Goal: Find specific page/section: Find specific page/section

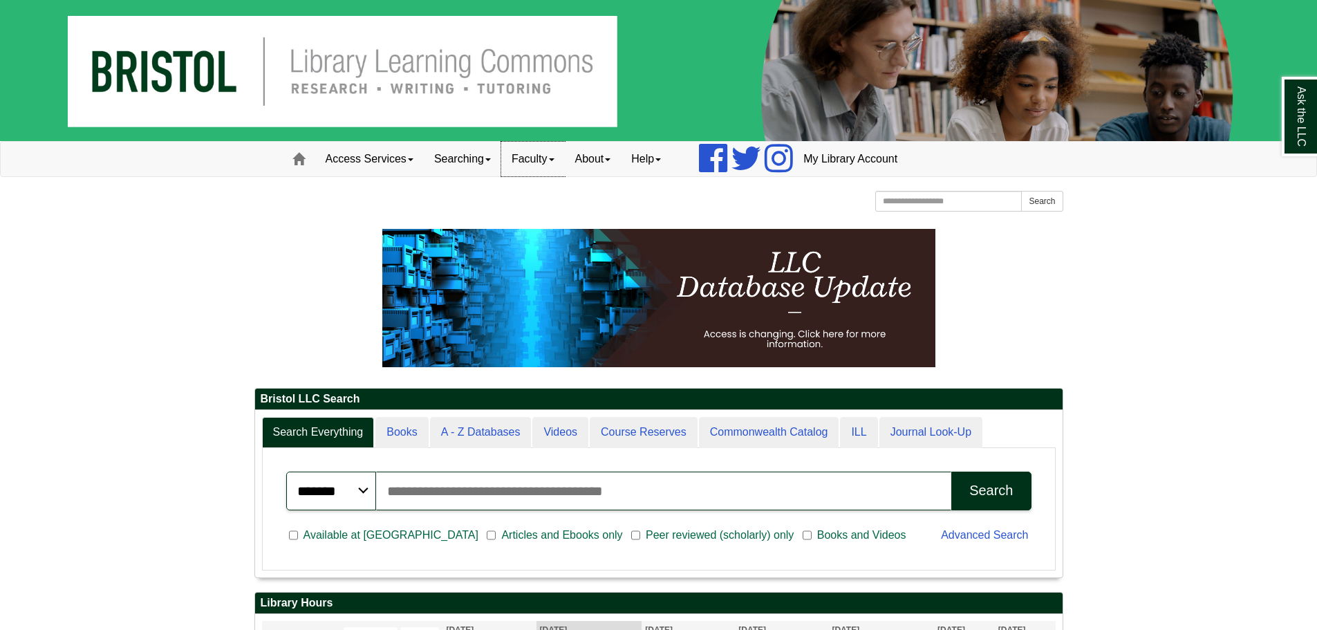
click at [558, 156] on link "Faculty" at bounding box center [533, 159] width 64 height 35
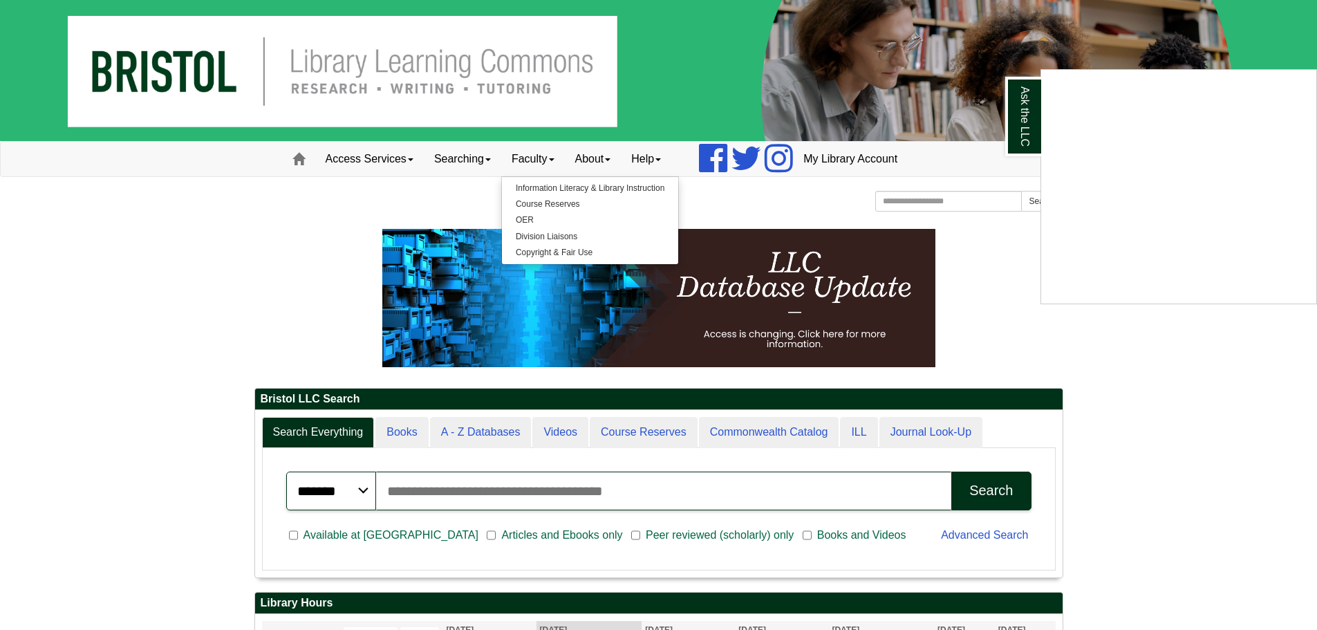
click at [555, 186] on div "Ask the LLC" at bounding box center [658, 315] width 1317 height 630
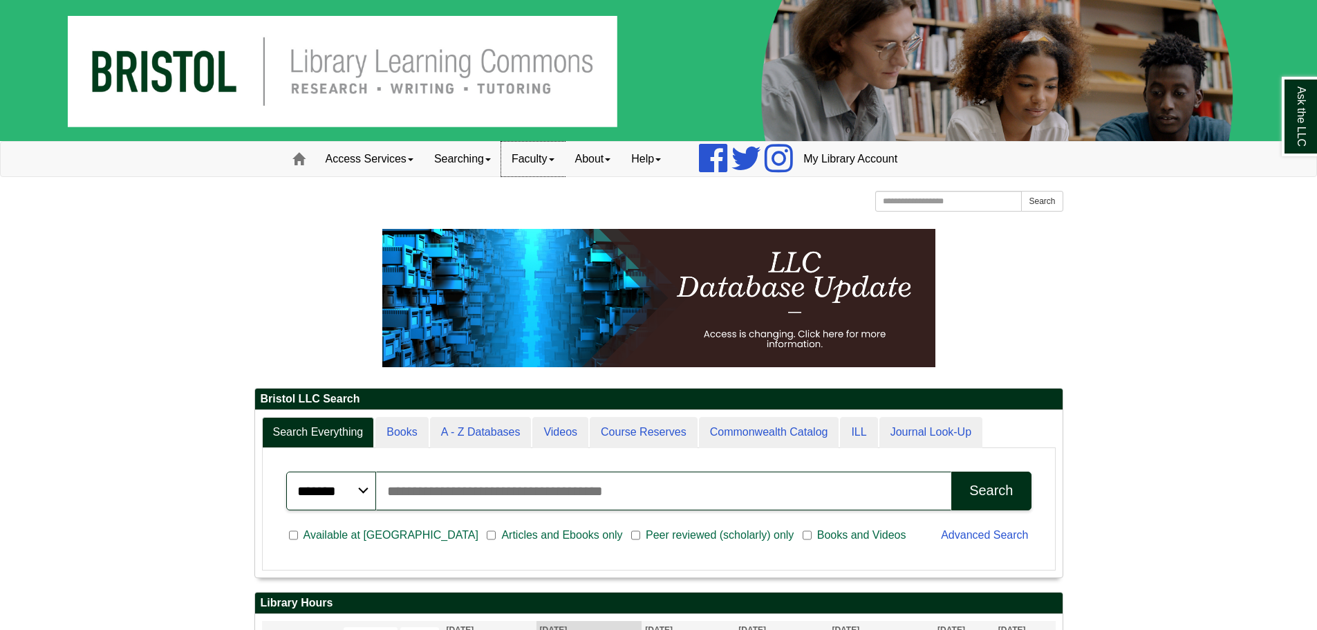
click at [555, 160] on span at bounding box center [552, 159] width 6 height 3
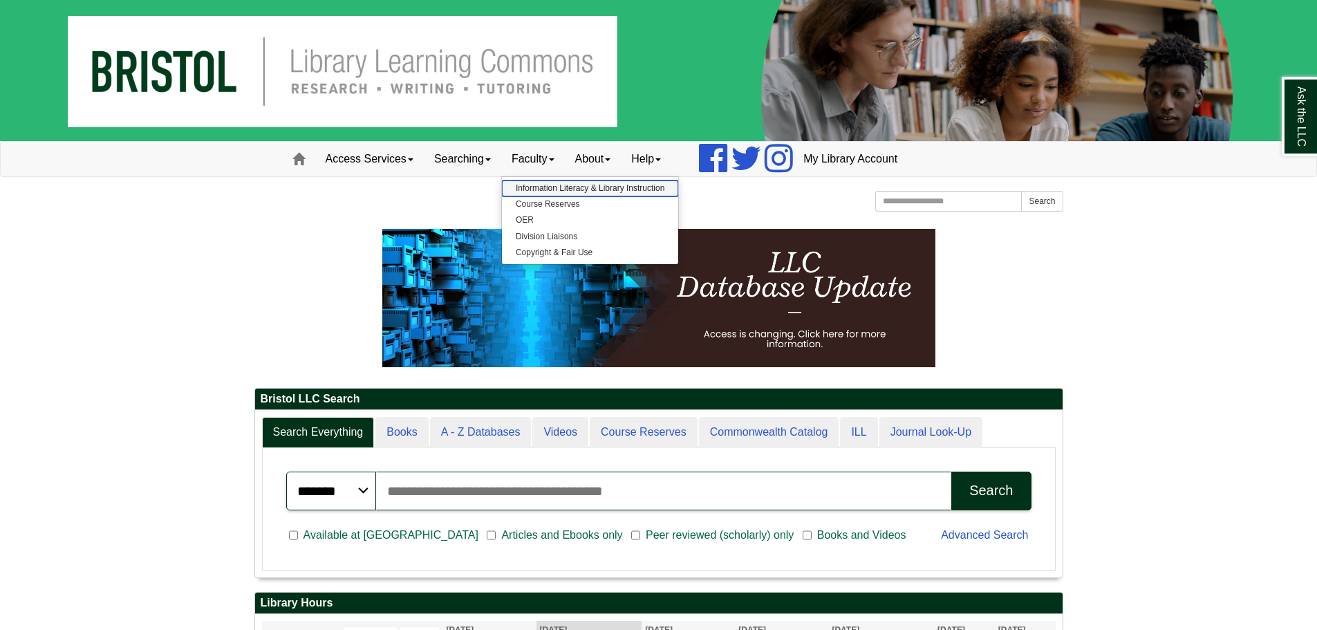
click at [554, 191] on link "Information Literacy & Library Instruction" at bounding box center [590, 188] width 176 height 16
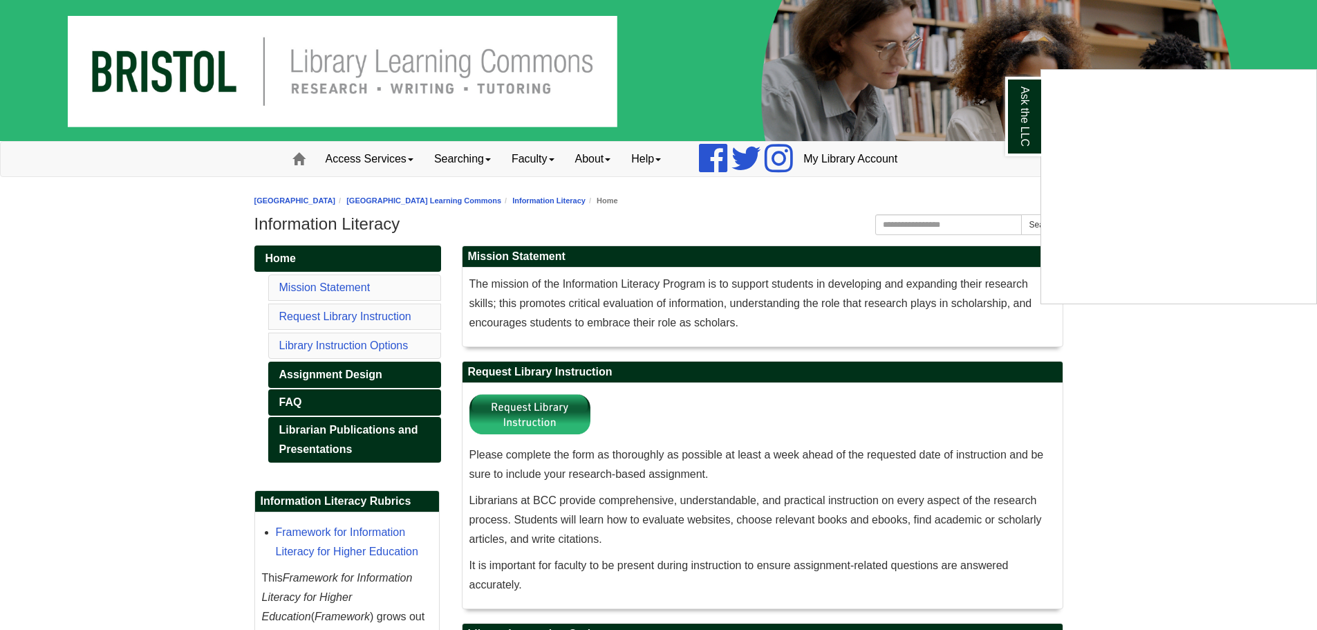
click at [565, 156] on div "Ask the LLC" at bounding box center [658, 315] width 1317 height 630
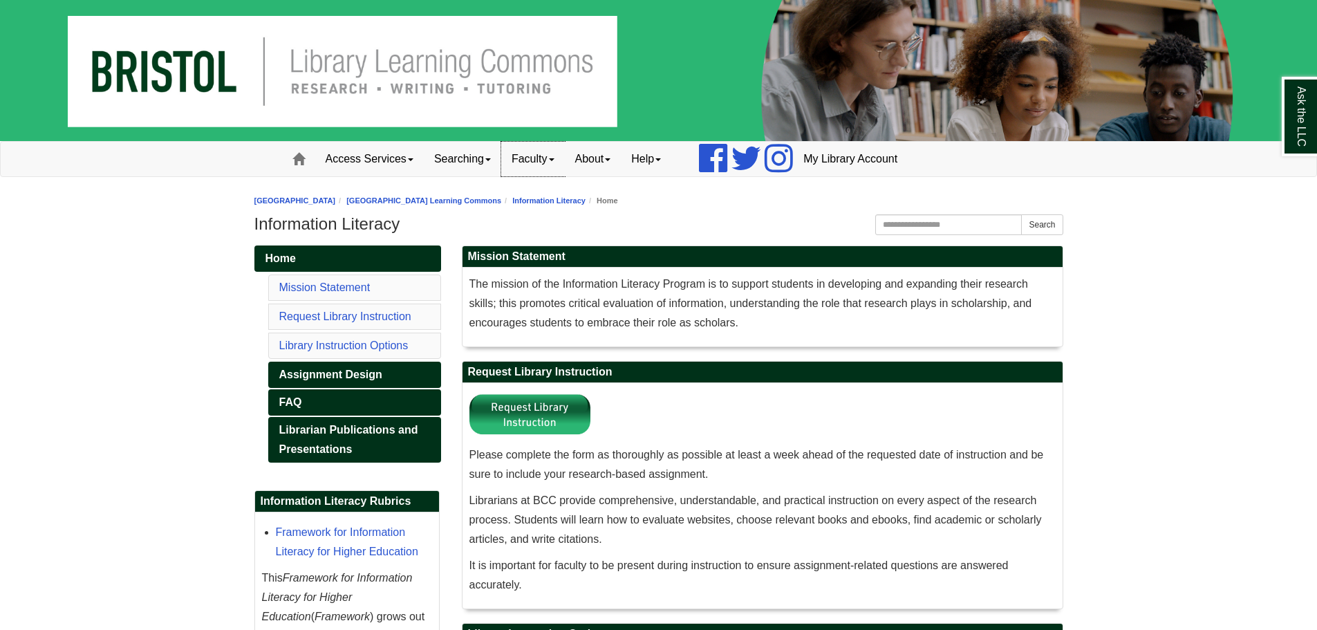
click at [555, 160] on span at bounding box center [552, 159] width 6 height 3
click at [612, 157] on link "About" at bounding box center [593, 159] width 57 height 35
click at [608, 213] on link "Staff Directory" at bounding box center [621, 220] width 111 height 16
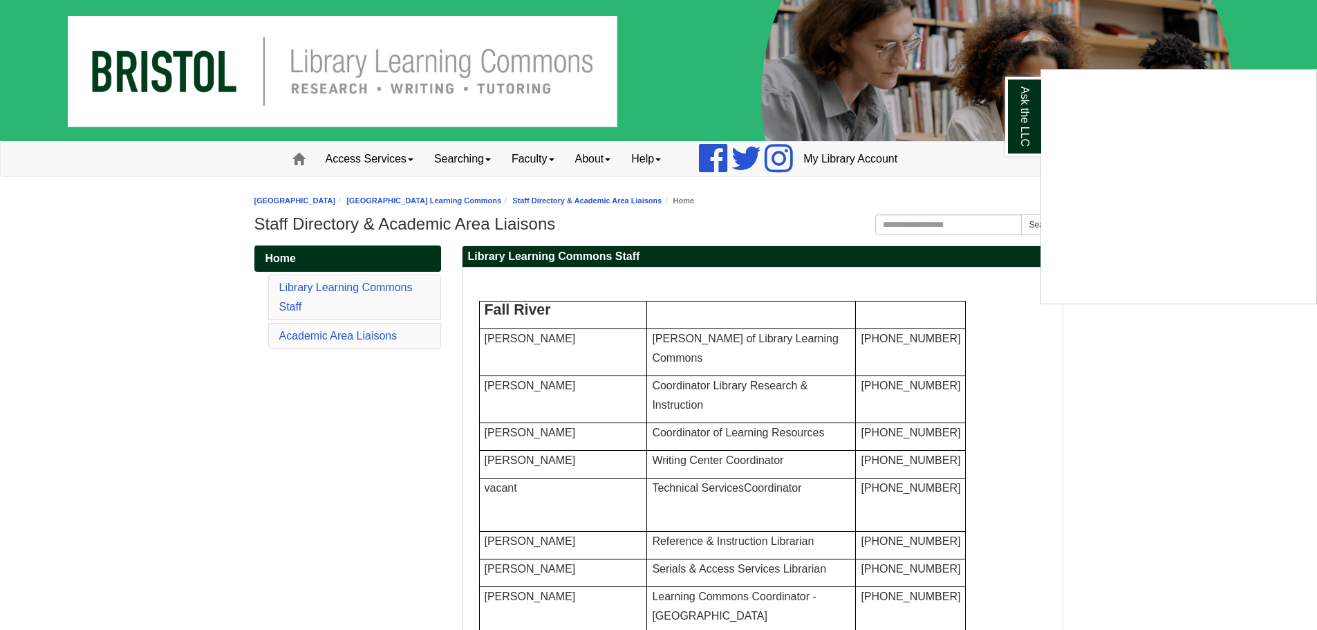
click at [620, 162] on div "Ask the LLC" at bounding box center [658, 315] width 1317 height 630
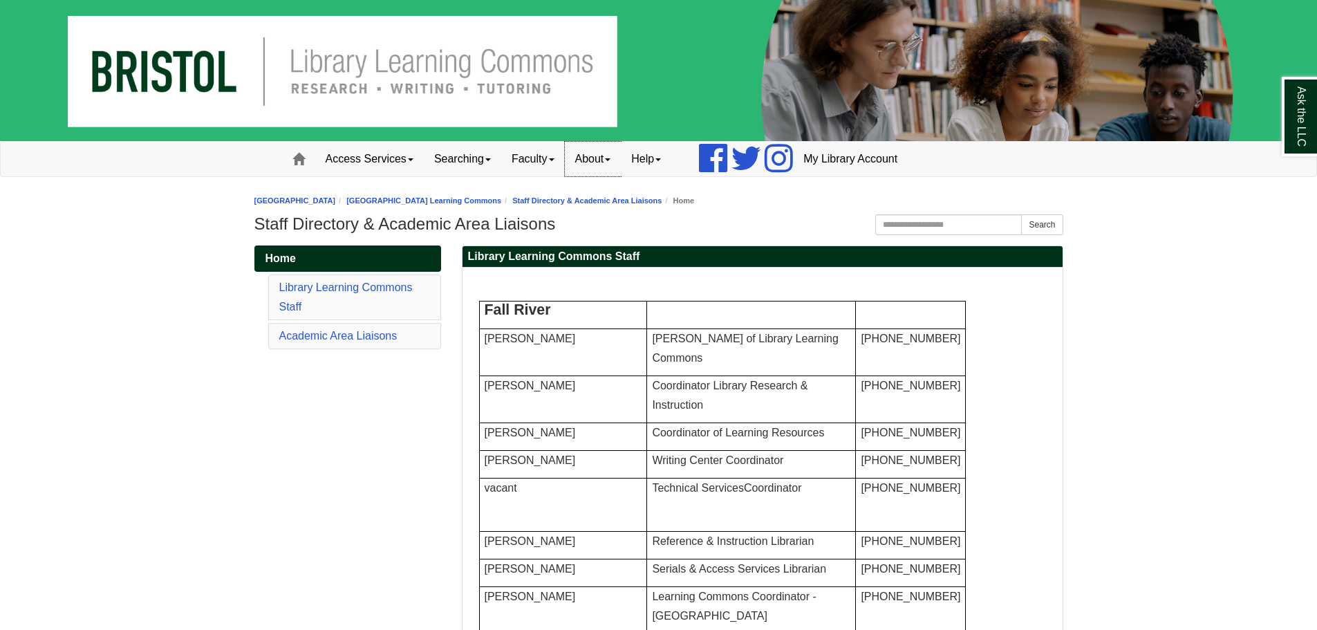
click at [611, 159] on span at bounding box center [608, 159] width 6 height 3
click at [402, 156] on link "Access Services" at bounding box center [369, 159] width 109 height 35
